Goal: Find specific page/section

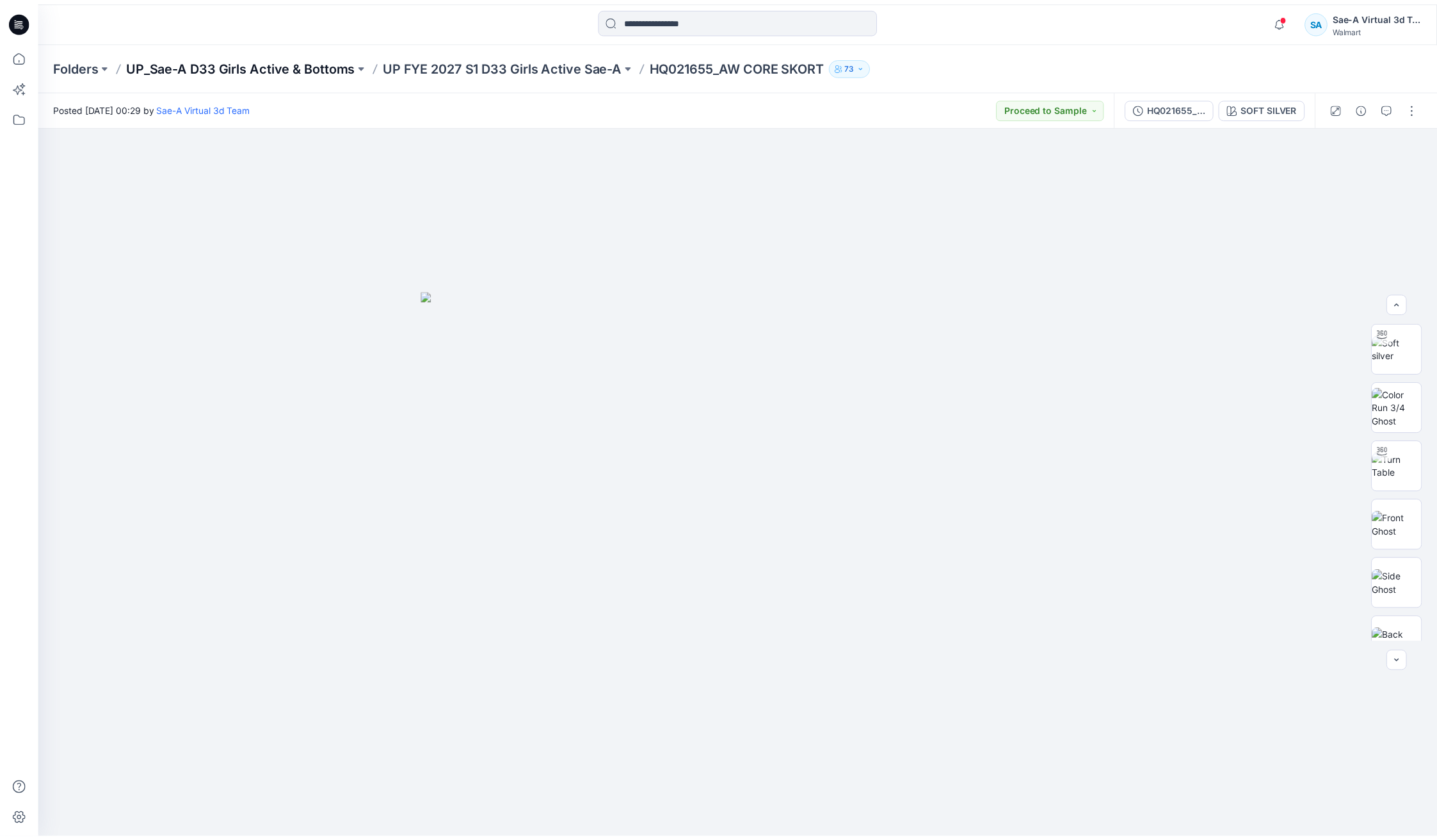
scroll to position [143, 0]
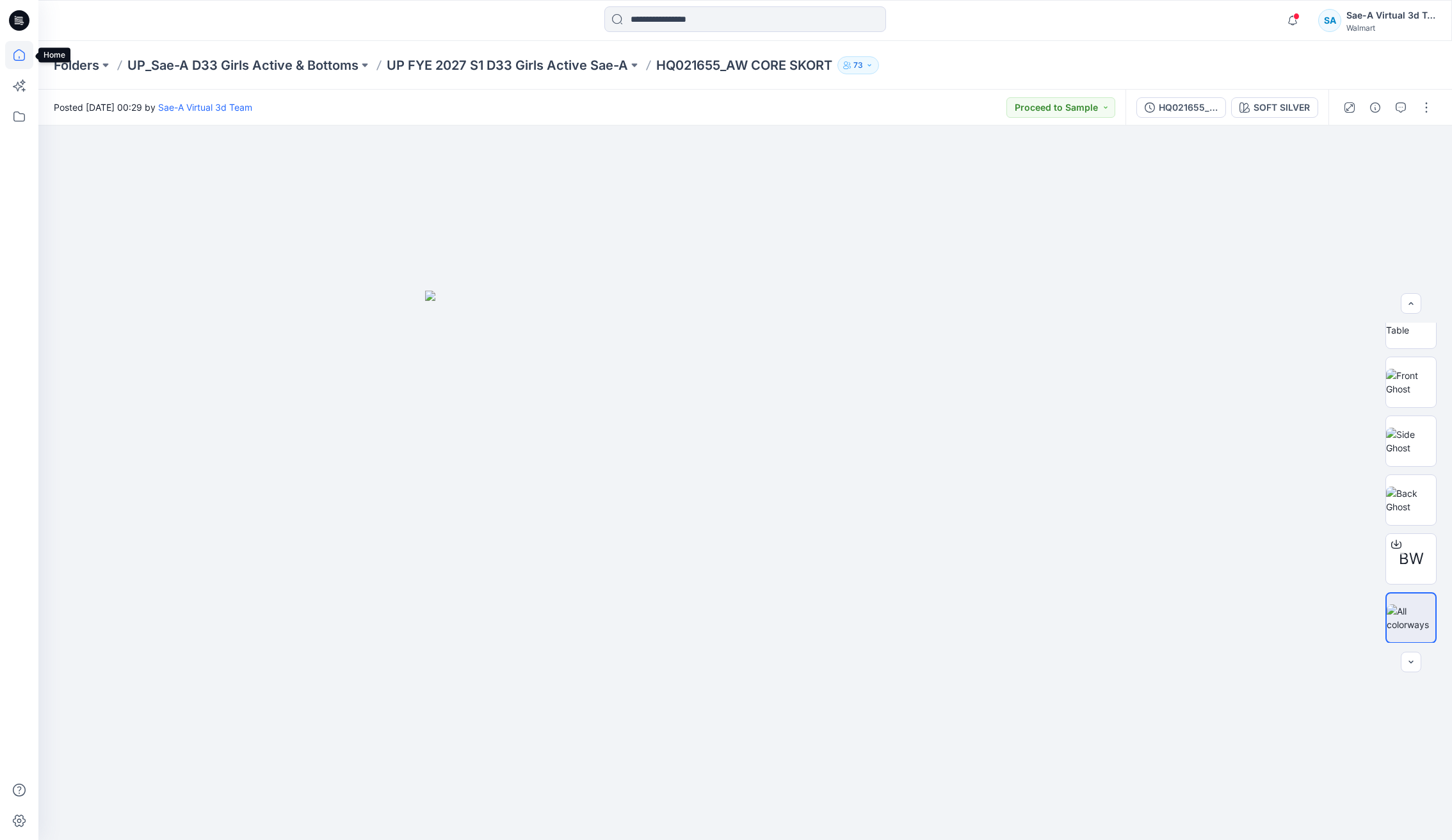
click at [25, 52] on icon at bounding box center [19, 55] width 28 height 28
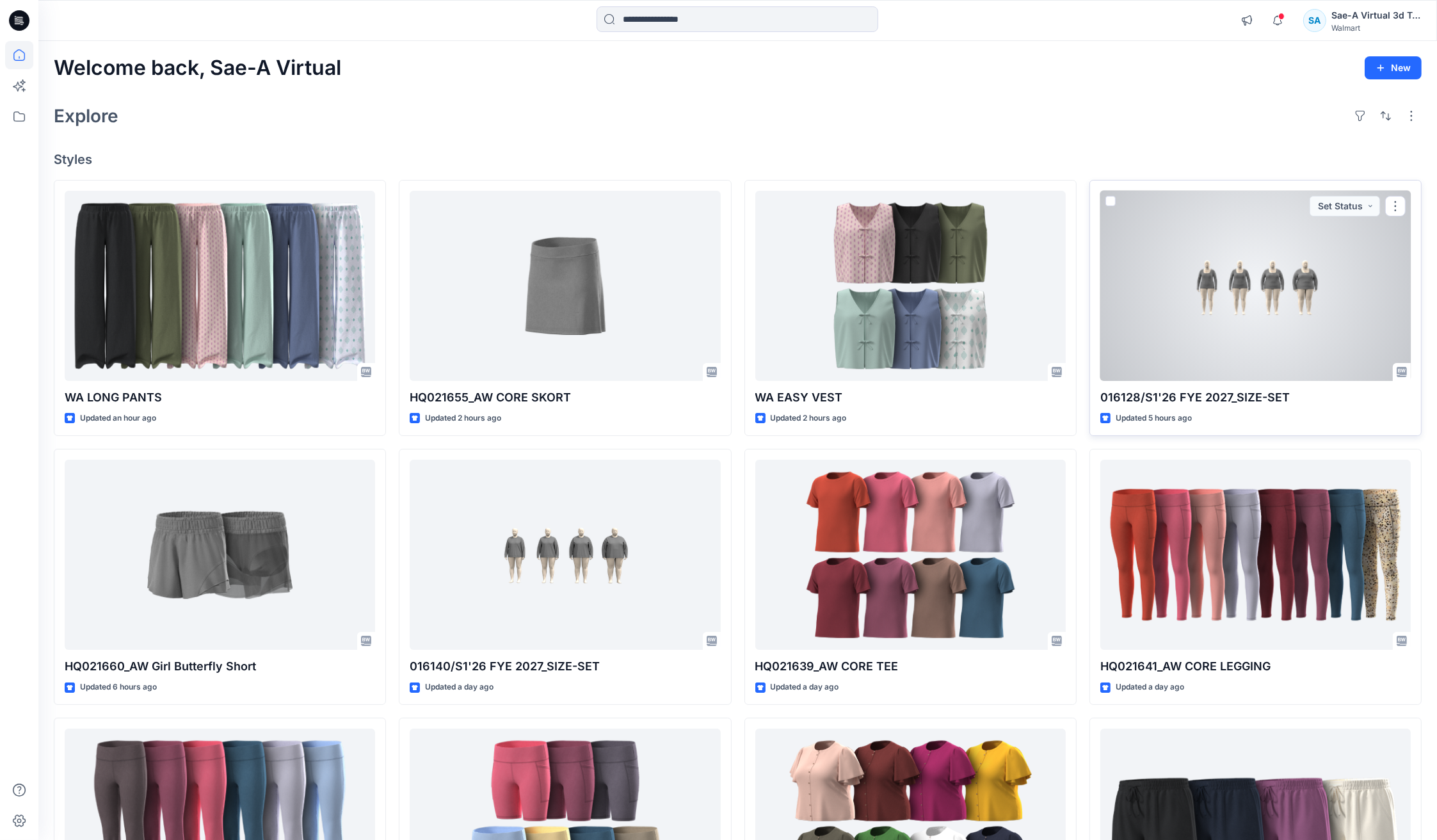
click at [1236, 324] on div at bounding box center [1256, 285] width 311 height 190
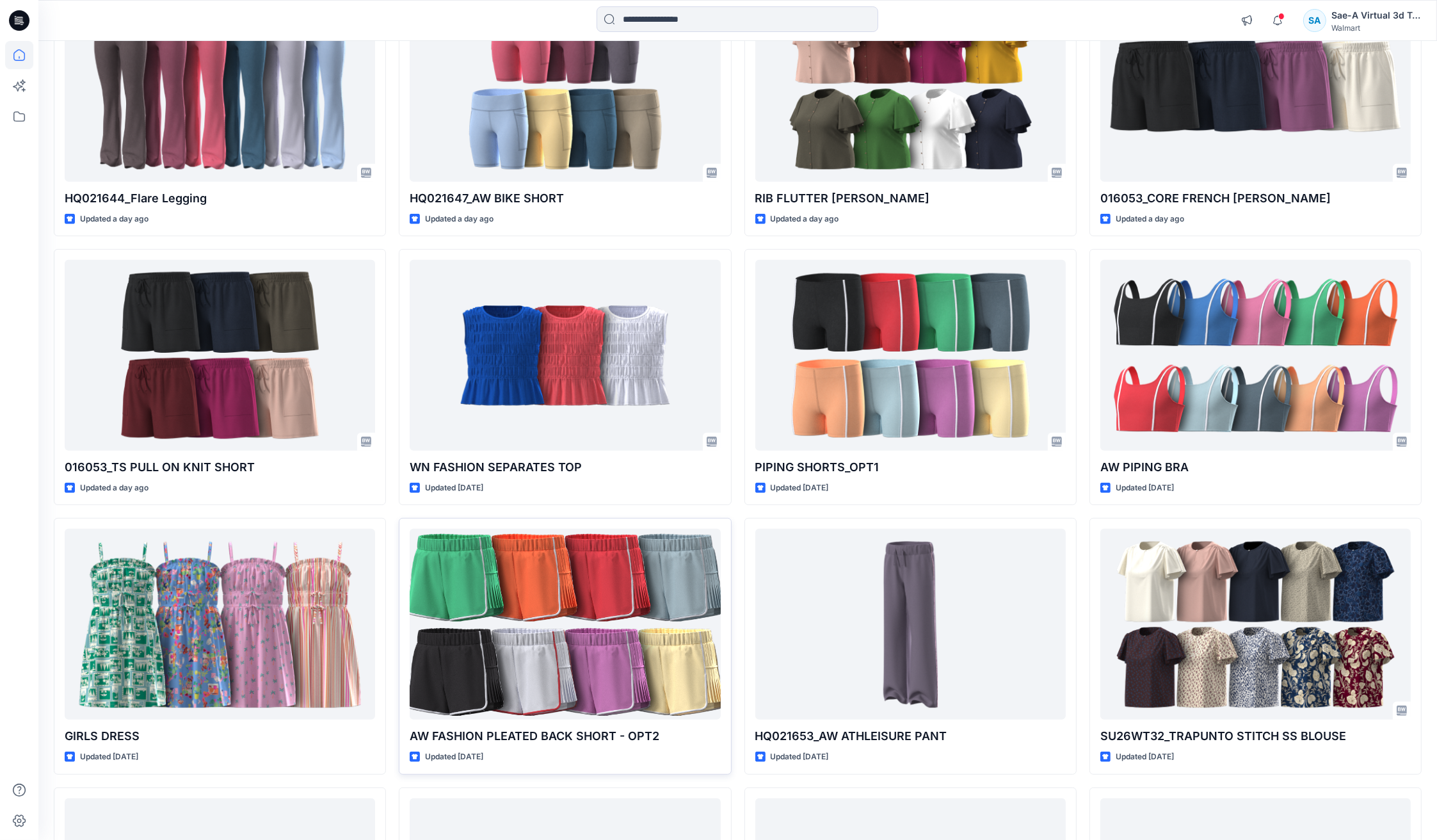
scroll to position [768, 0]
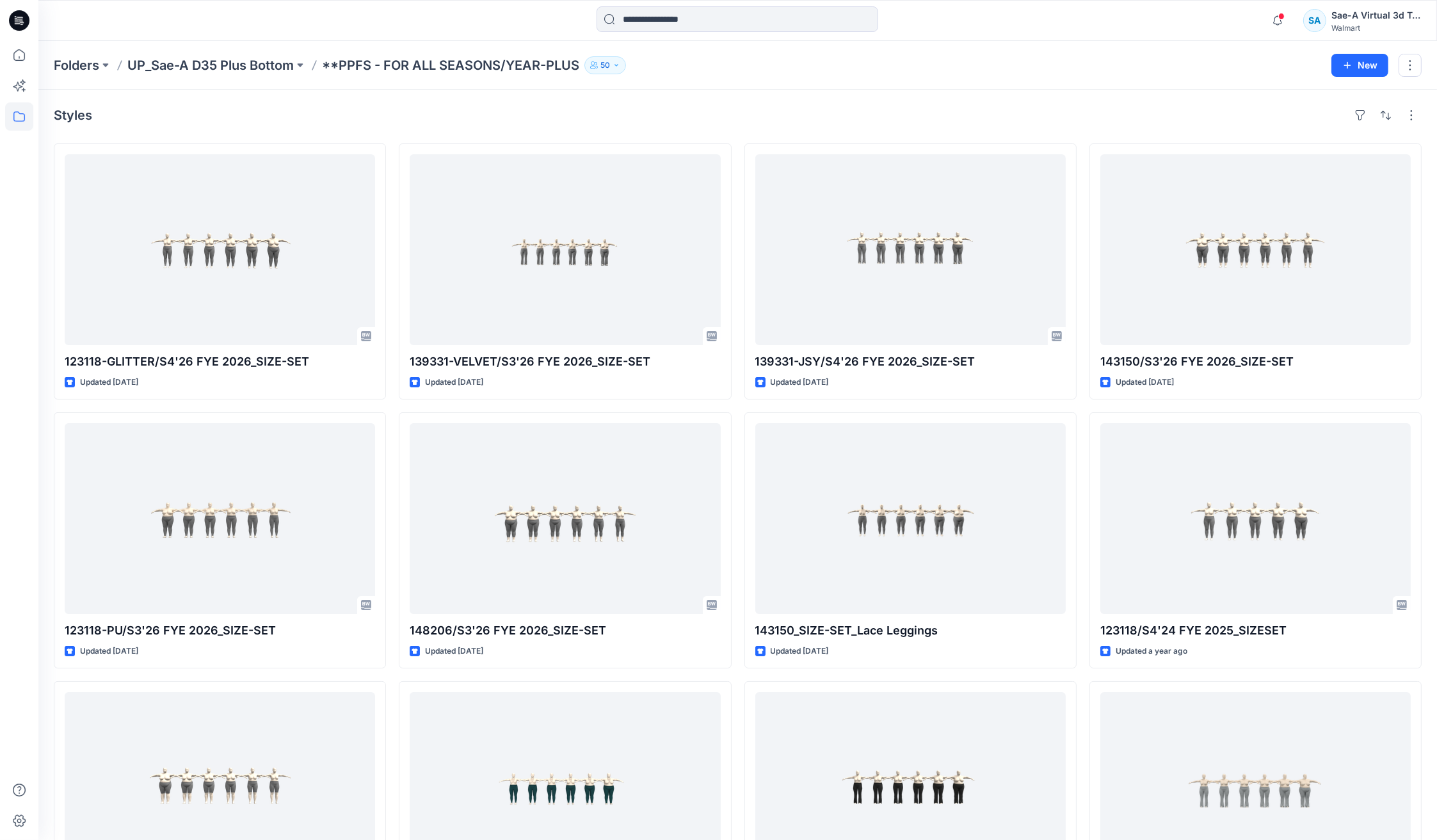
click at [32, 54] on icon at bounding box center [19, 55] width 28 height 28
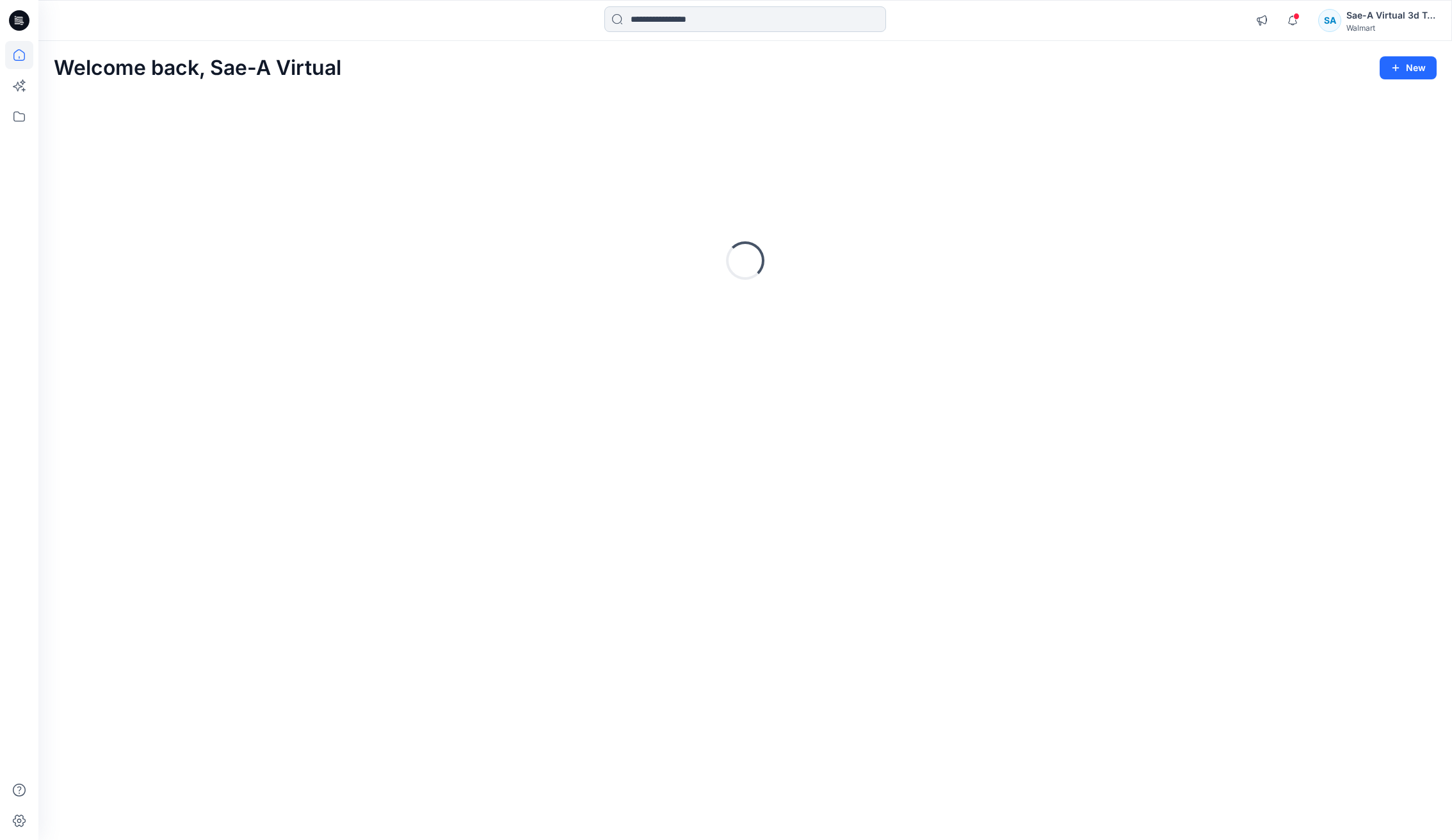
click at [679, 25] on input at bounding box center [745, 18] width 282 height 25
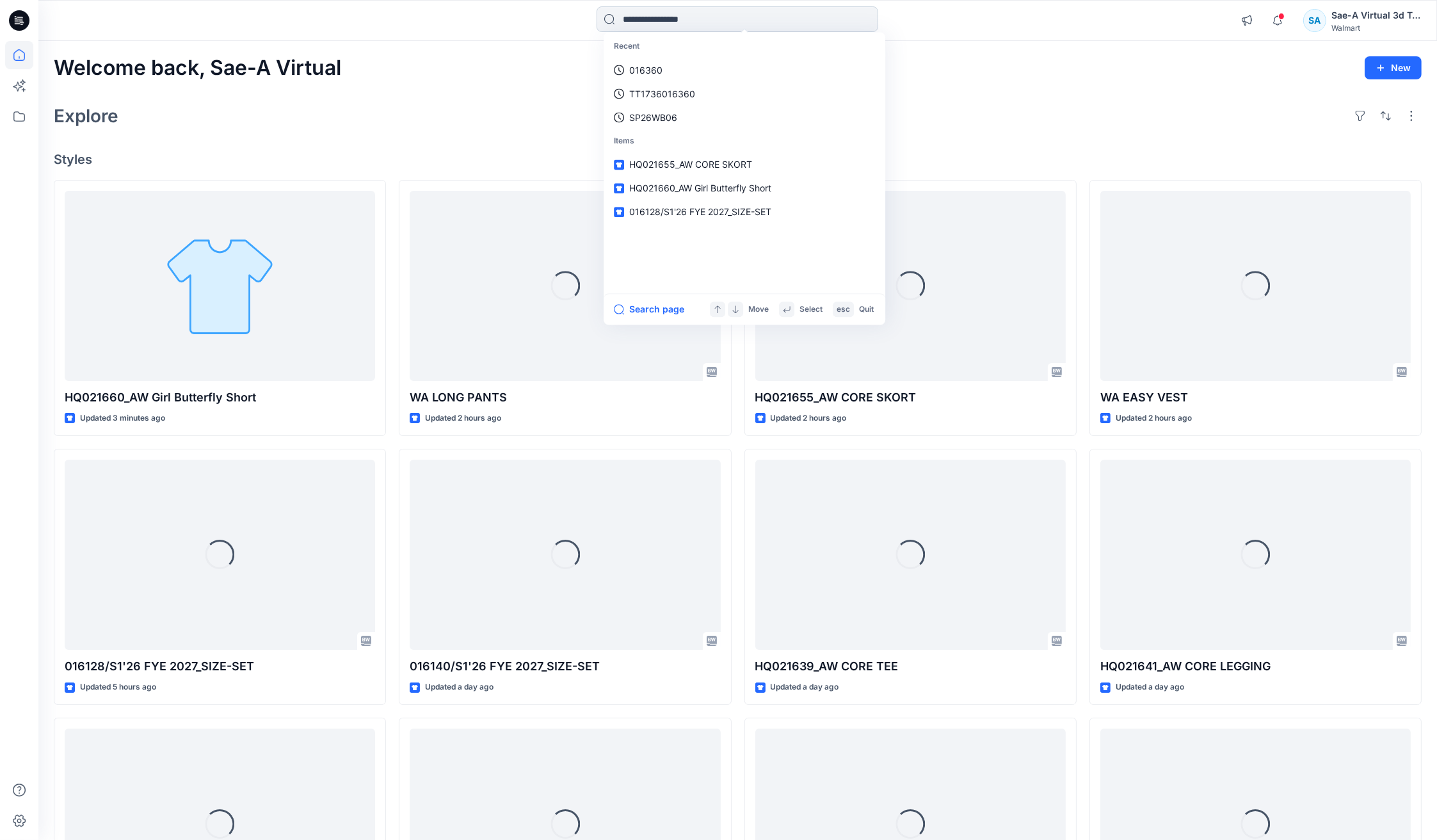
type input "*"
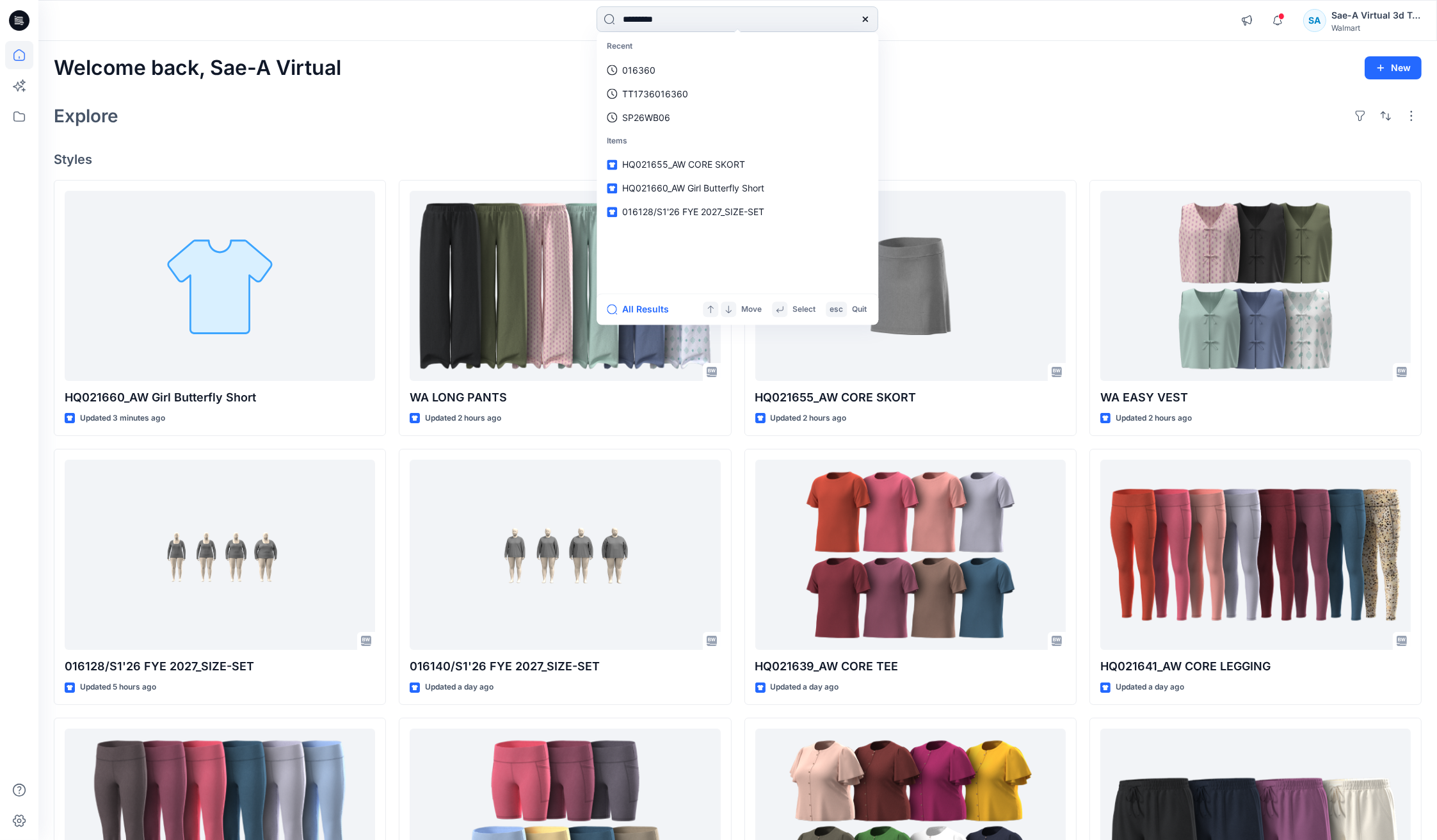
type input "**********"
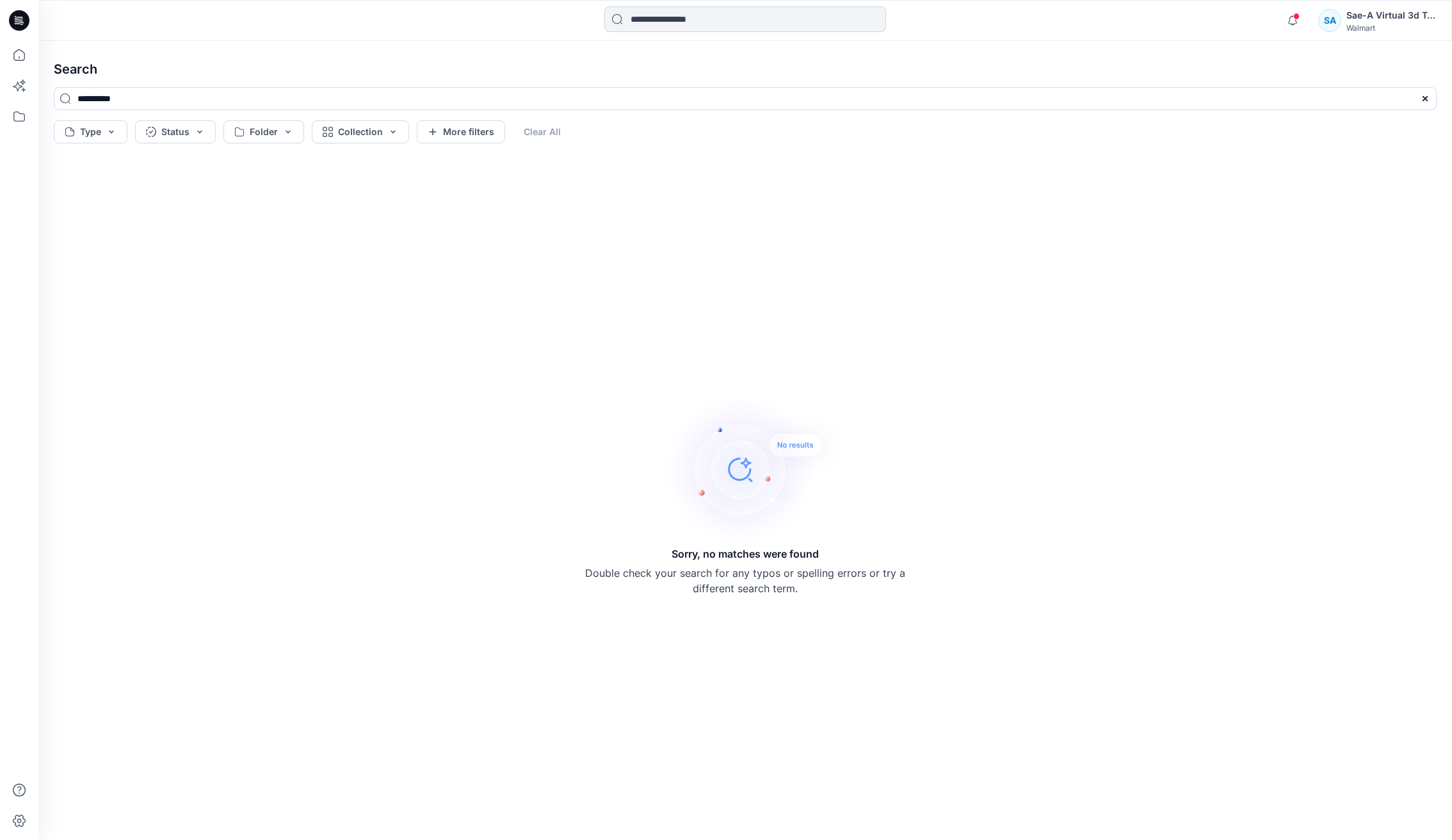
click at [656, 28] on input at bounding box center [745, 18] width 282 height 25
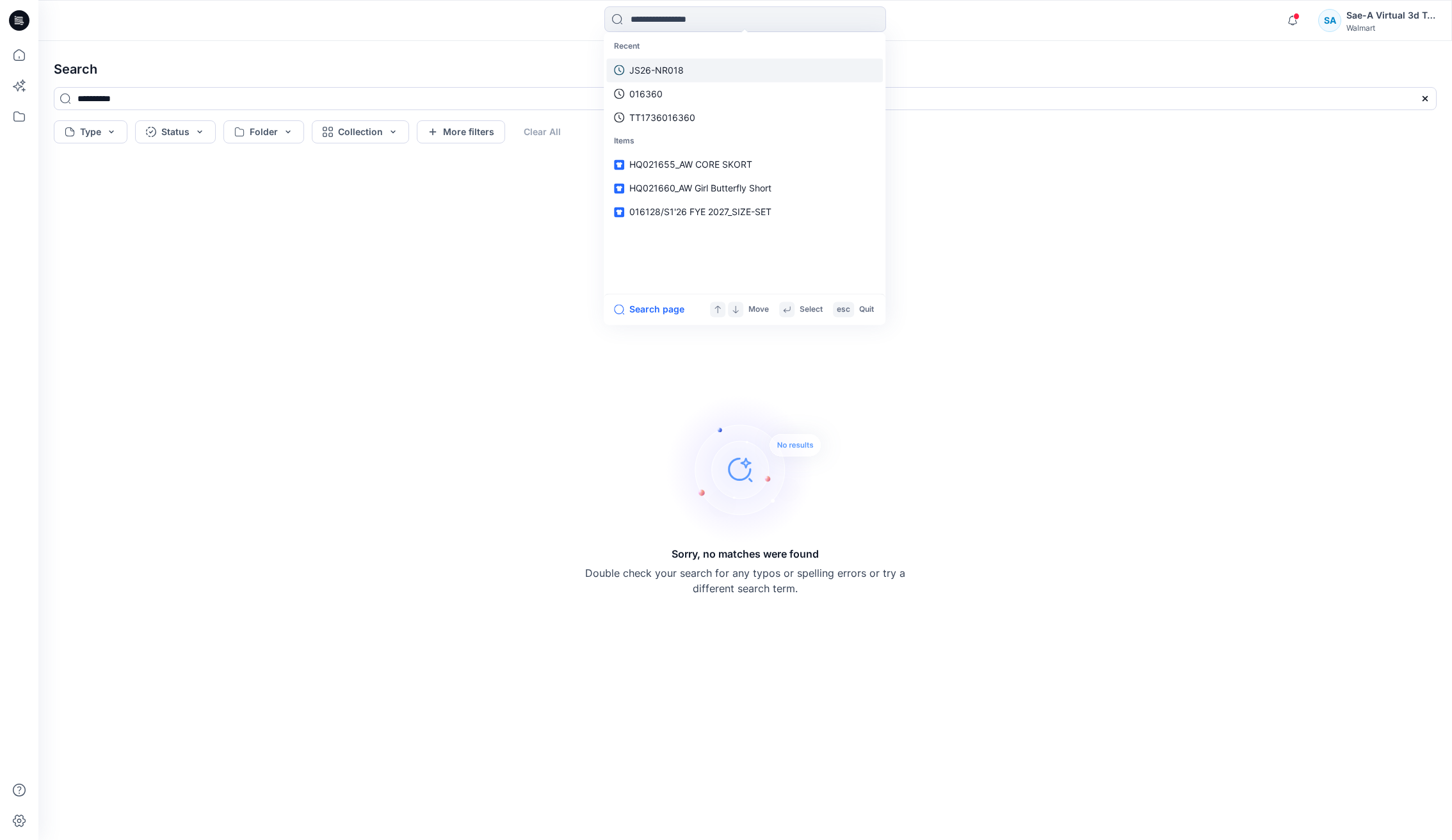
click at [664, 58] on link "JS26-NR018" at bounding box center [744, 69] width 277 height 24
